Goal: Communication & Community: Participate in discussion

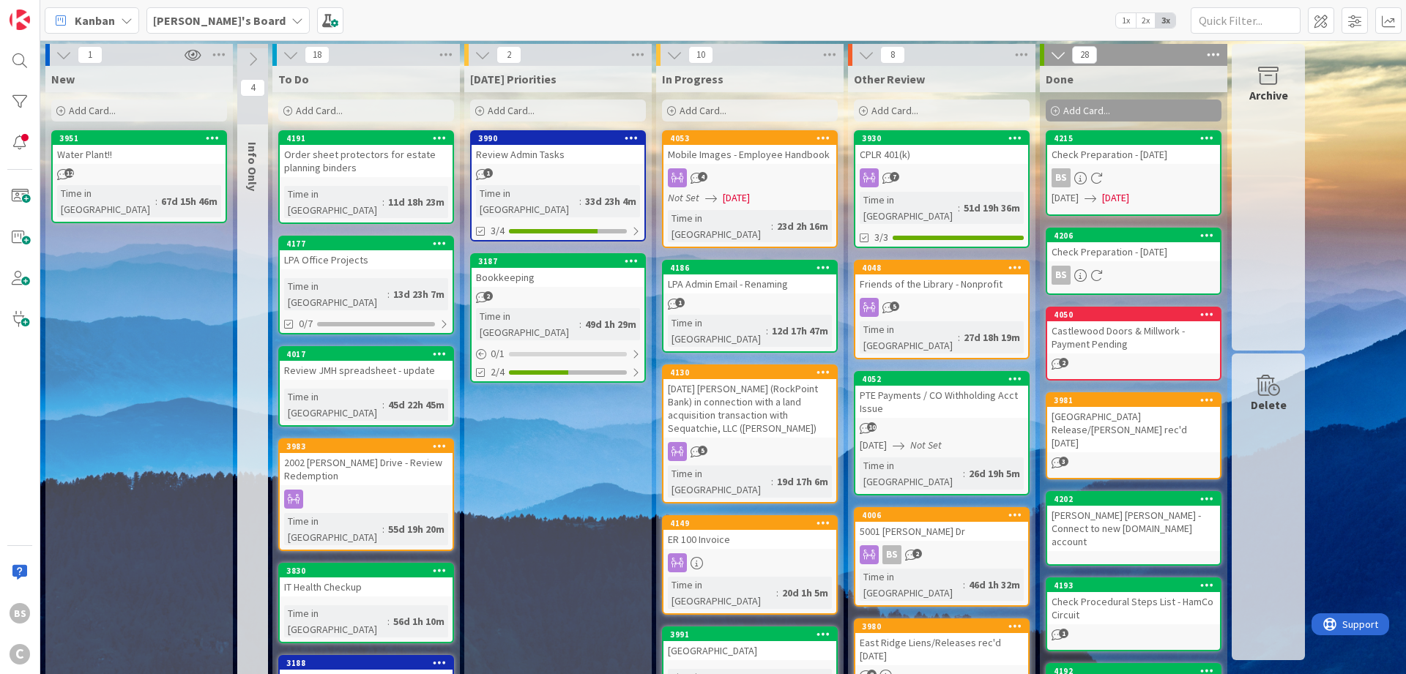
click at [920, 275] on div "Friends of the Library - Nonprofit" at bounding box center [941, 284] width 173 height 19
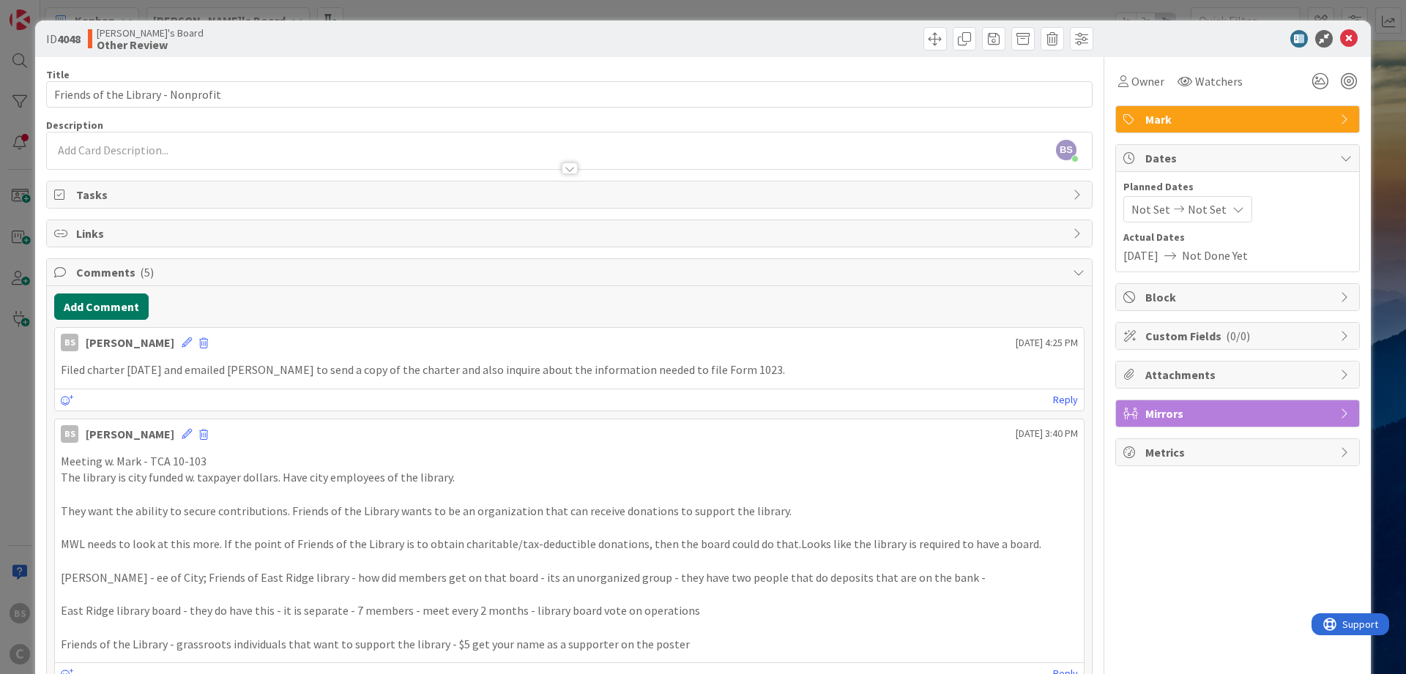
click at [93, 302] on button "Add Comment" at bounding box center [101, 307] width 94 height 26
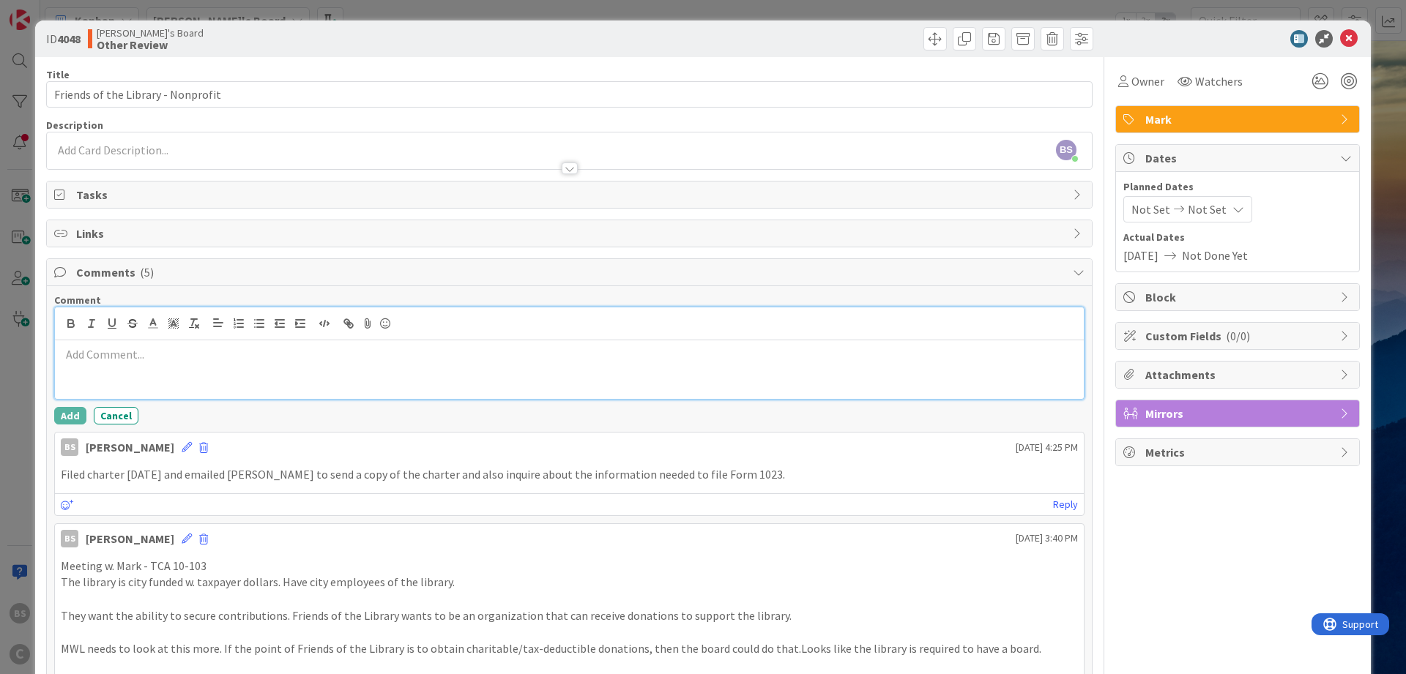
click at [100, 360] on p at bounding box center [569, 354] width 1017 height 17
paste div
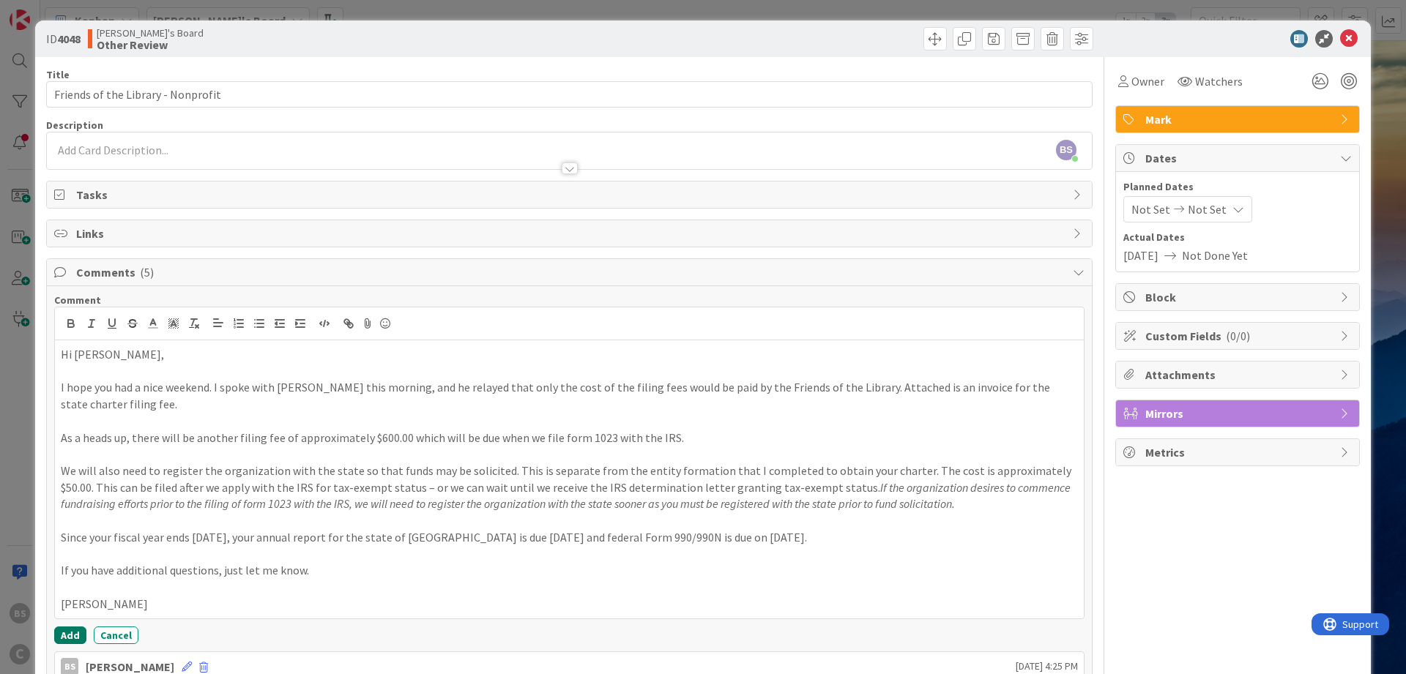
click at [61, 627] on button "Add" at bounding box center [70, 636] width 32 height 18
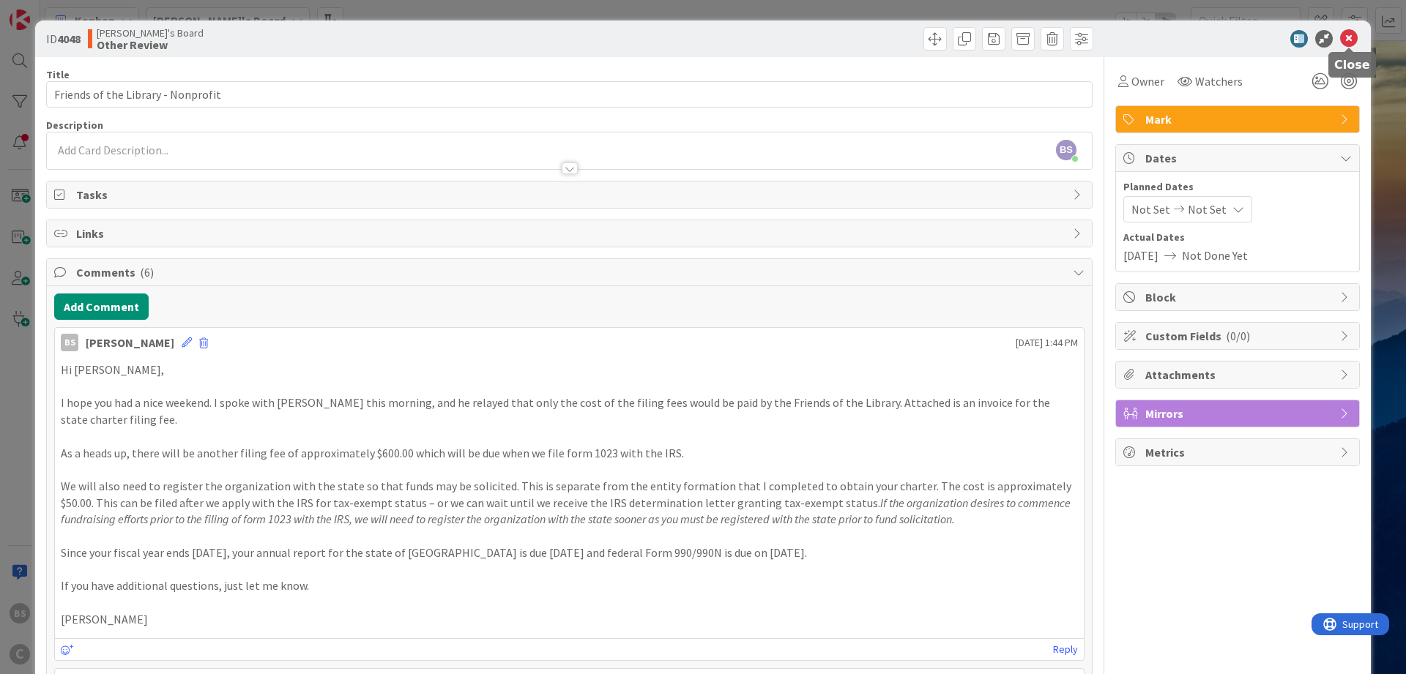
drag, startPoint x: 1351, startPoint y: 37, endPoint x: 1342, endPoint y: 38, distance: 9.5
click at [1351, 37] on icon at bounding box center [1349, 39] width 18 height 18
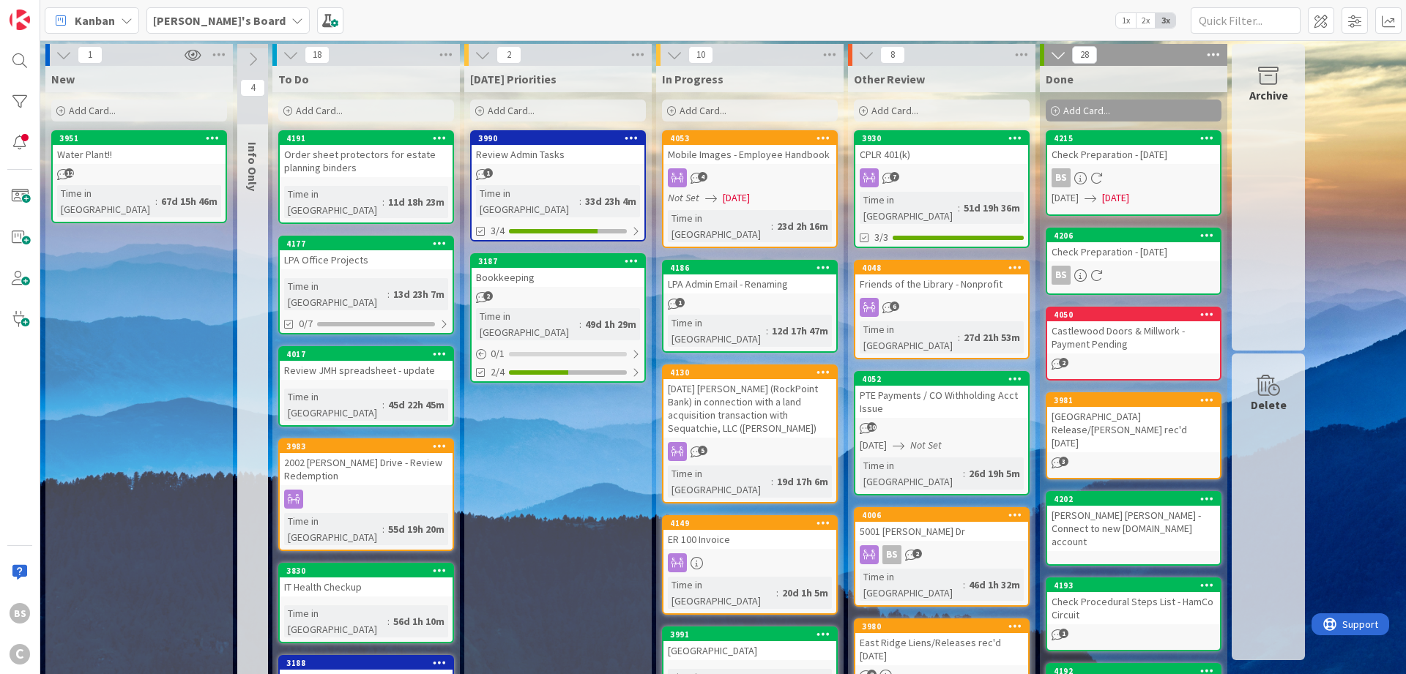
click at [13, 157] on div "BS C" at bounding box center [20, 337] width 40 height 674
click at [18, 145] on div at bounding box center [19, 142] width 29 height 29
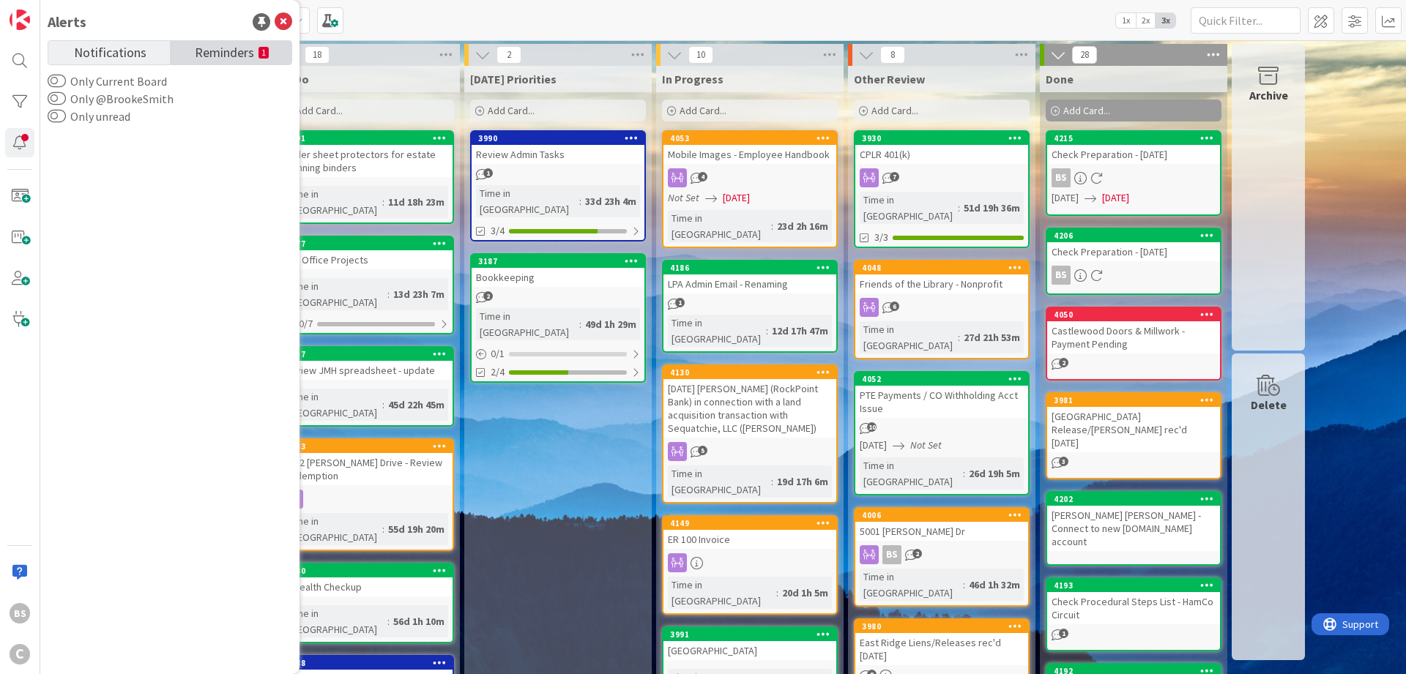
click at [239, 57] on span "Reminders" at bounding box center [224, 51] width 59 height 21
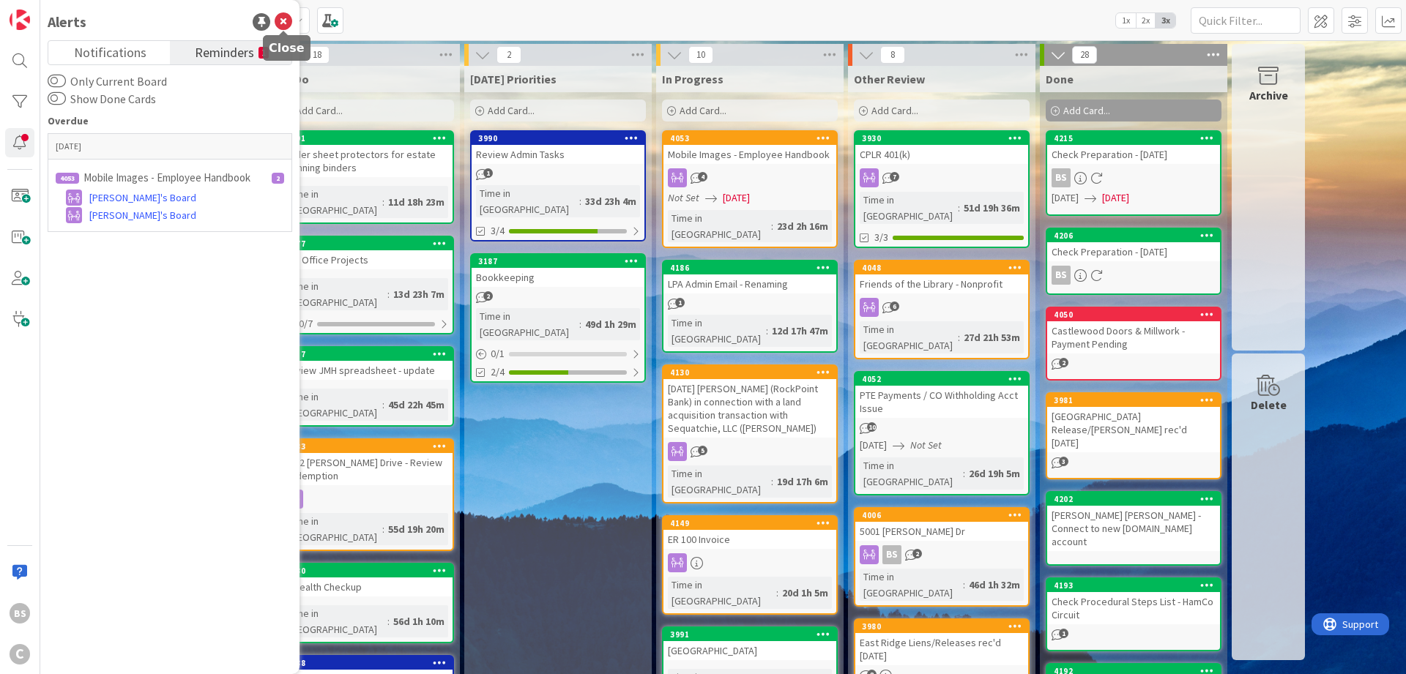
click at [285, 24] on icon at bounding box center [284, 22] width 18 height 18
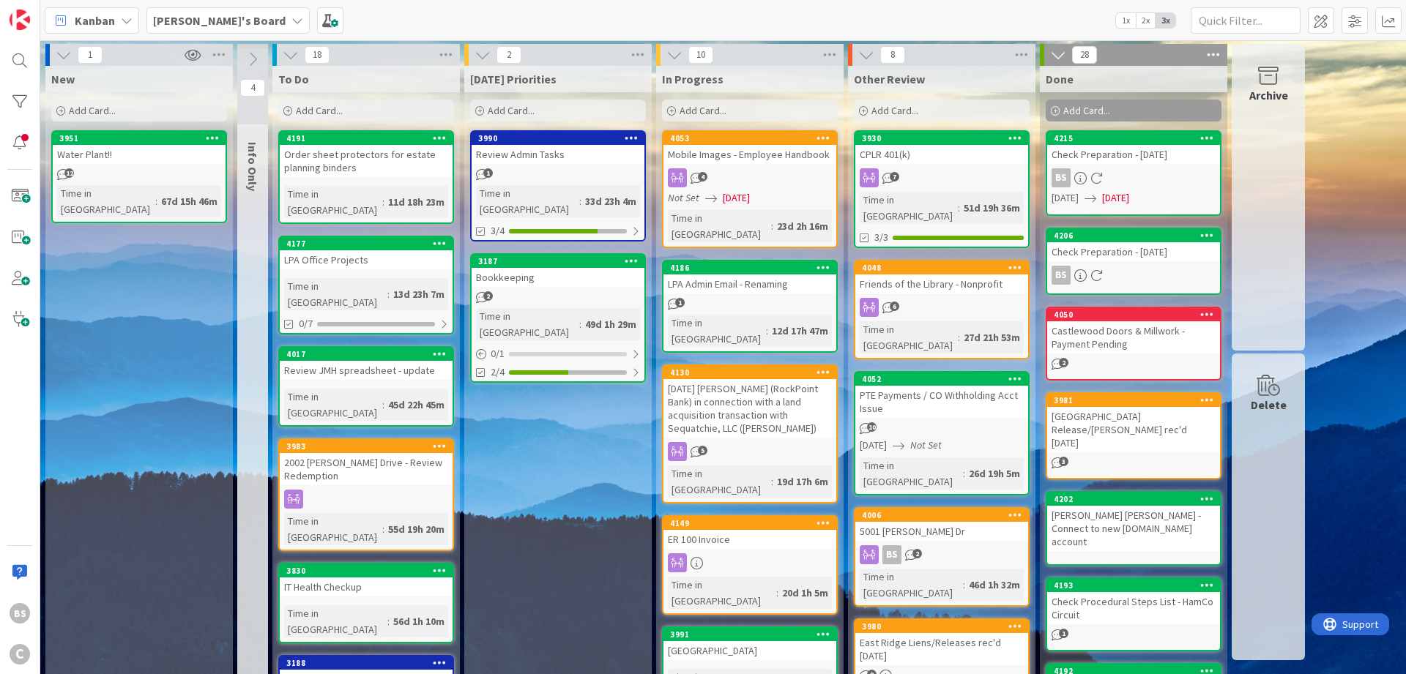
click at [209, 14] on b "[PERSON_NAME]'s Board" at bounding box center [219, 20] width 133 height 15
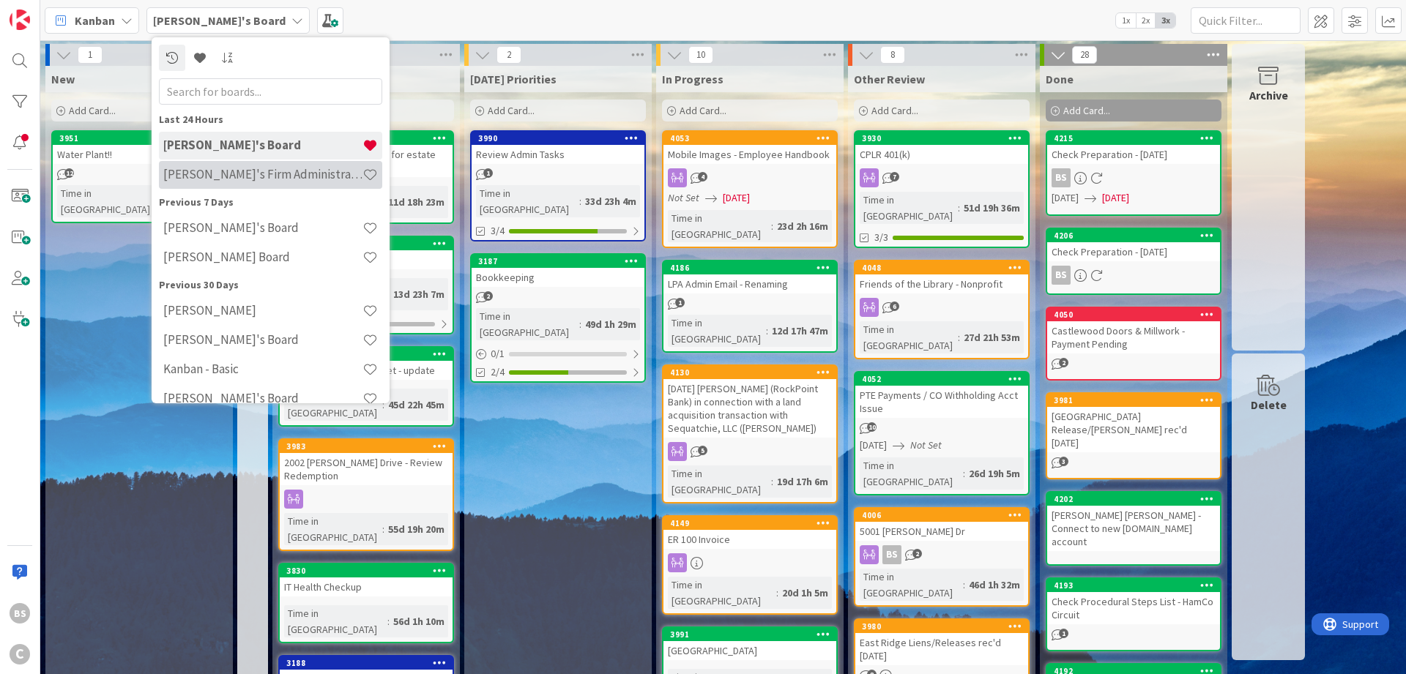
click at [239, 174] on h4 "[PERSON_NAME]'s Firm Administration Board" at bounding box center [262, 174] width 199 height 15
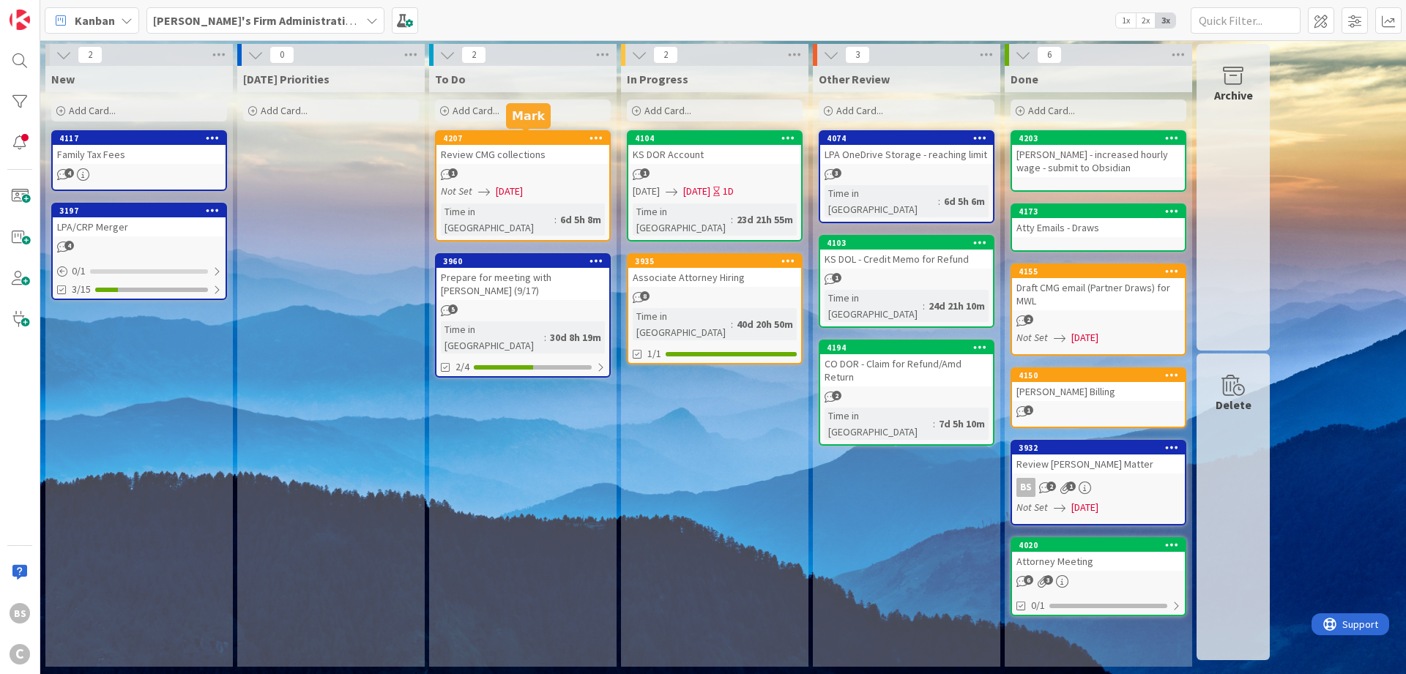
click at [482, 135] on div "4207" at bounding box center [526, 138] width 166 height 10
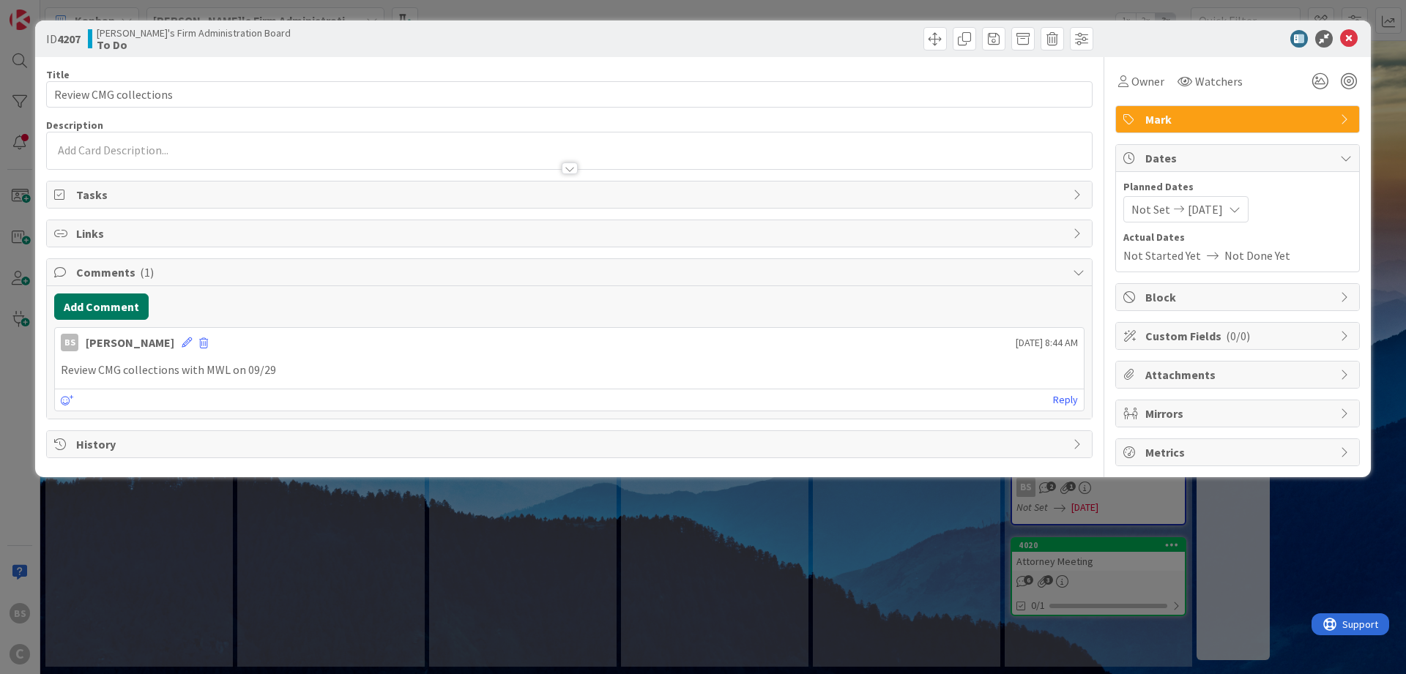
click at [128, 298] on button "Add Comment" at bounding box center [101, 307] width 94 height 26
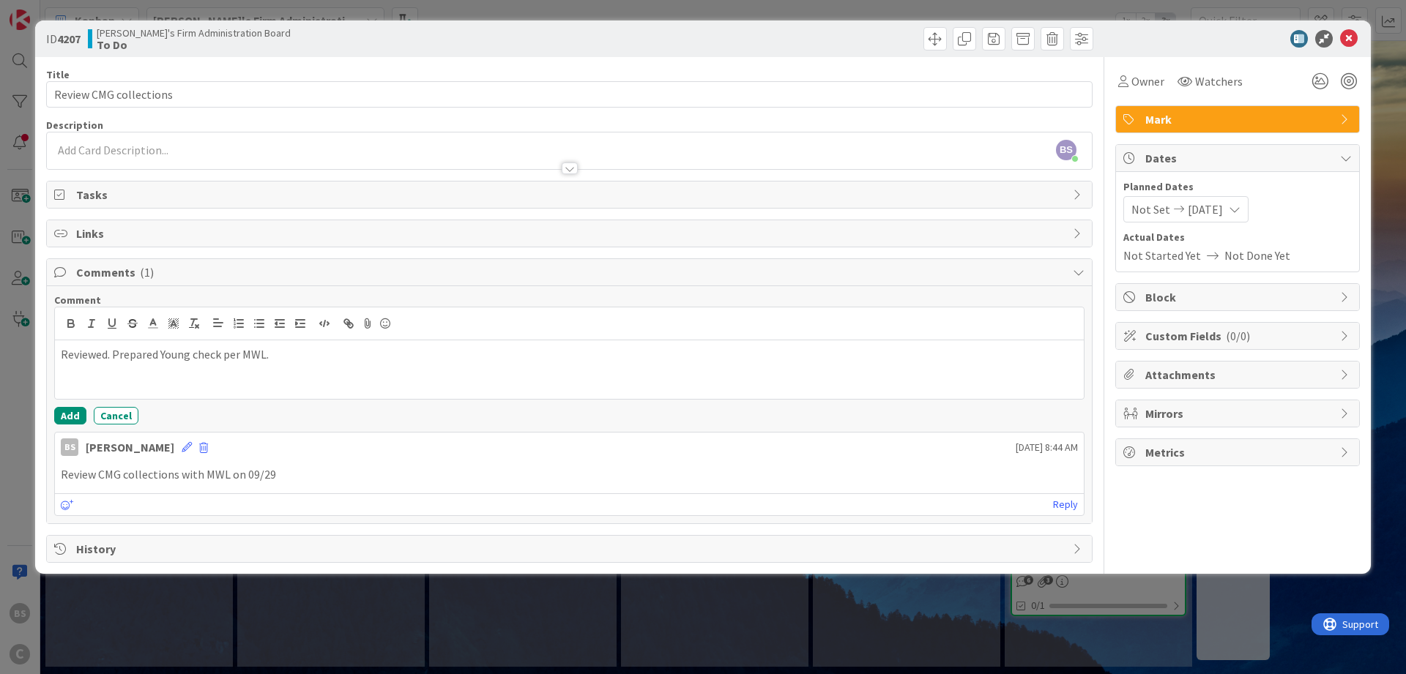
click at [76, 406] on div "Comment Reviewed. Prepared Young check per MWL. Add Cancel" at bounding box center [569, 359] width 1030 height 131
click at [63, 413] on button "Add" at bounding box center [70, 416] width 32 height 18
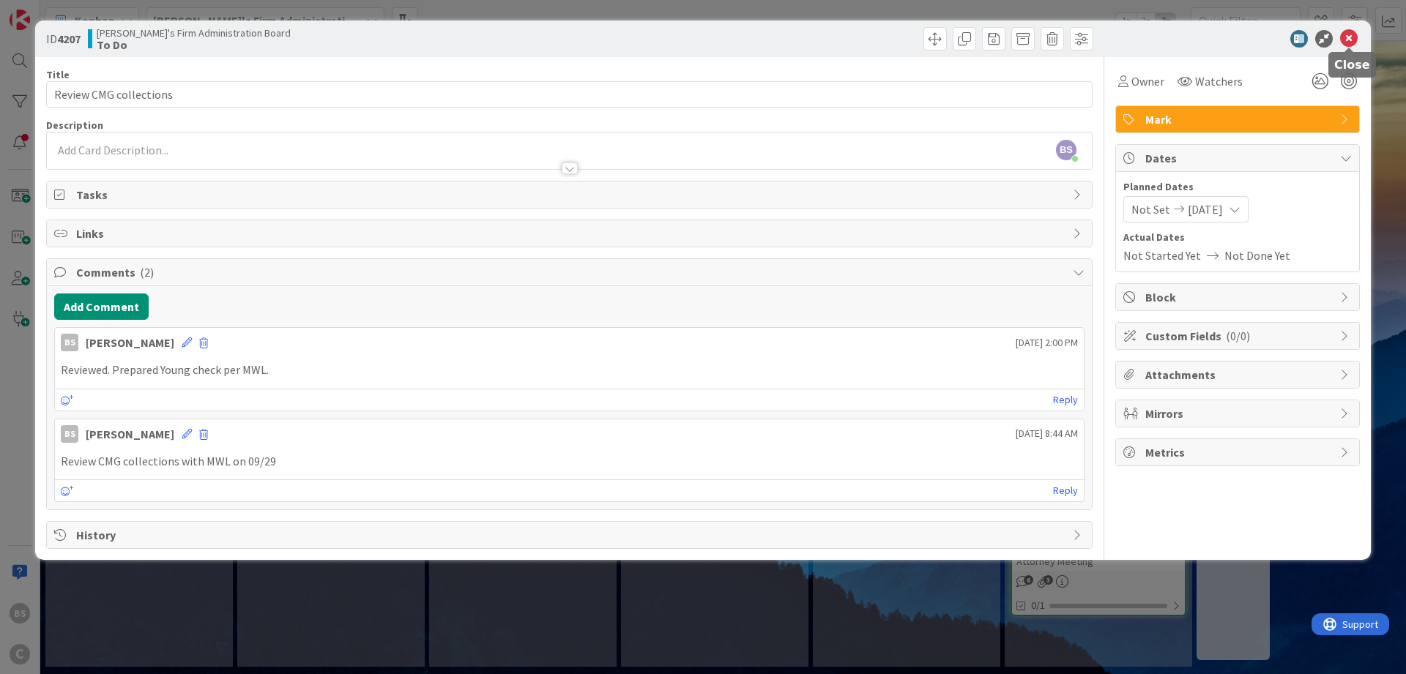
click at [1349, 33] on icon at bounding box center [1349, 39] width 18 height 18
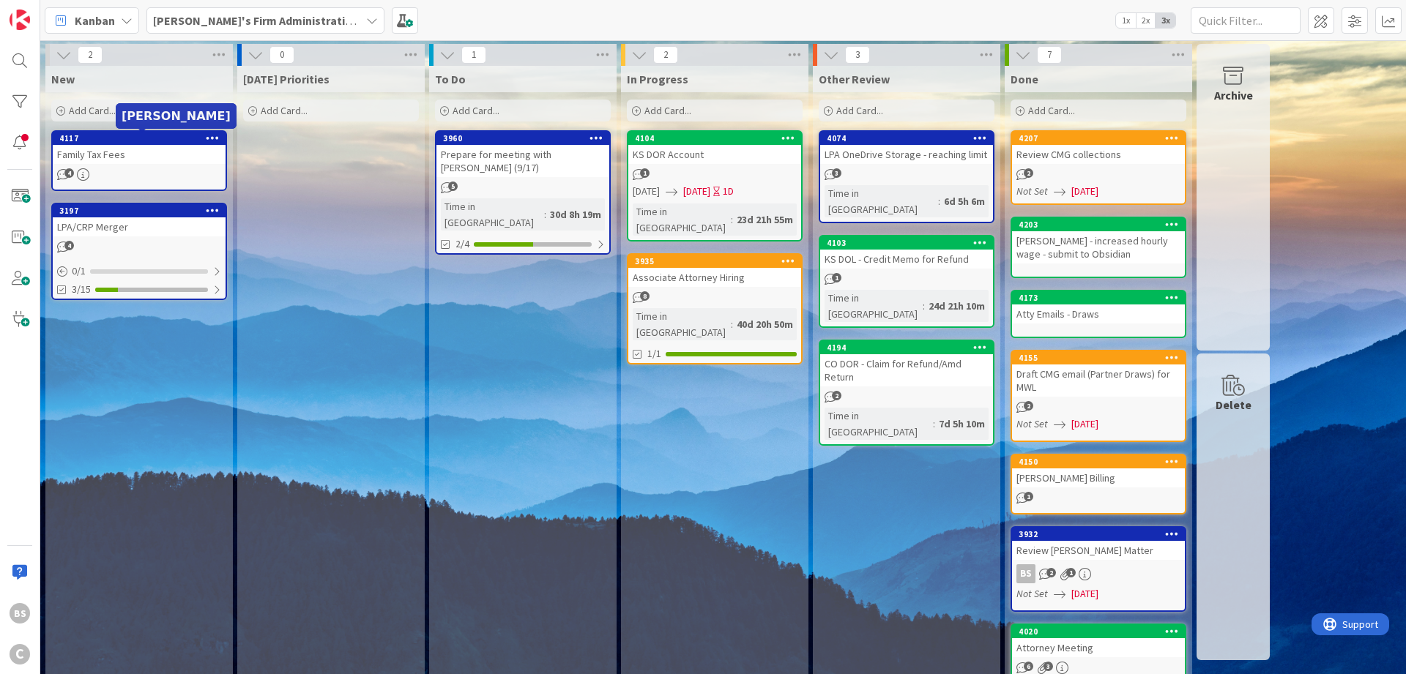
click at [133, 141] on div "4117" at bounding box center [142, 138] width 166 height 10
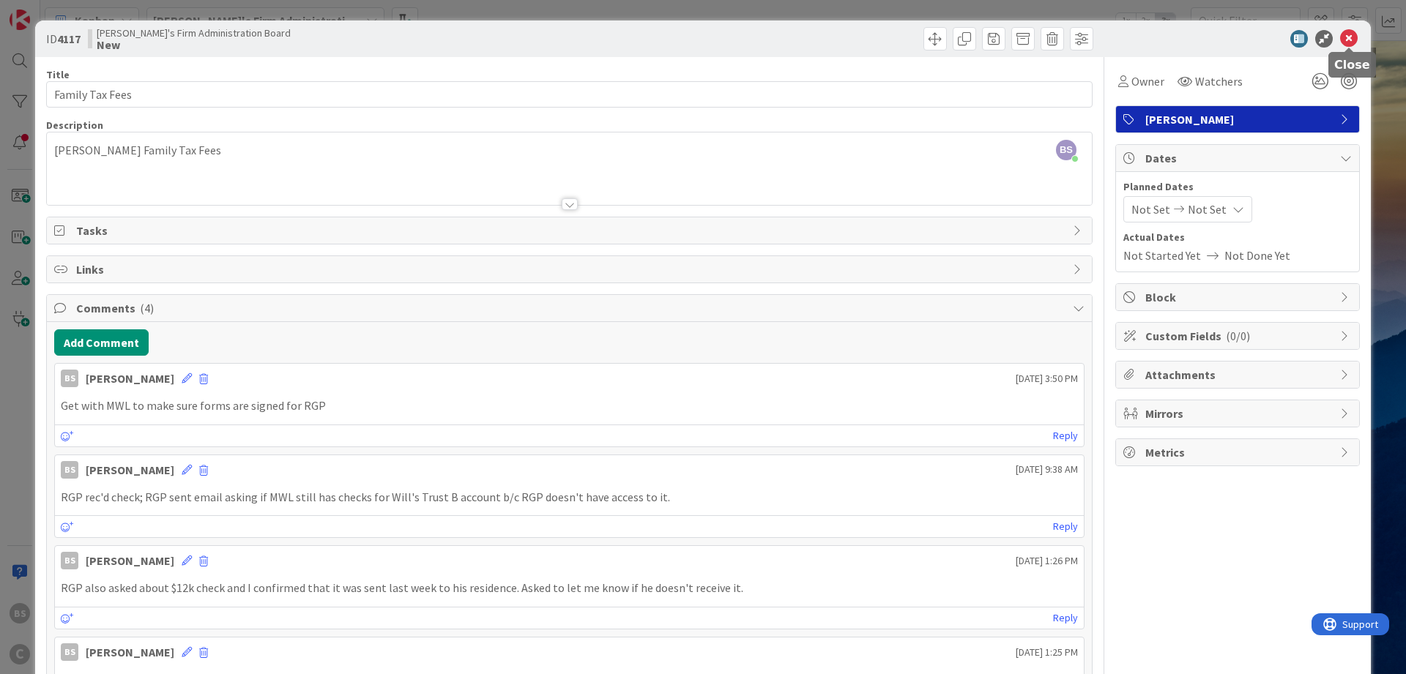
click at [1348, 35] on icon at bounding box center [1349, 39] width 18 height 18
